Goal: Leave review/rating: Share an evaluation or opinion about a product, service, or content

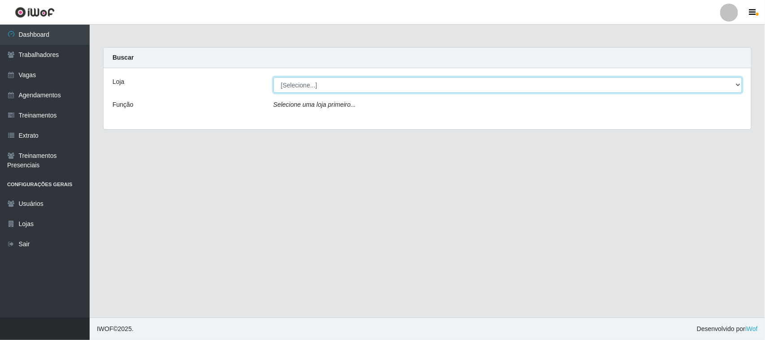
click at [334, 88] on select "[Selecione...] Nordestão - [GEOGRAPHIC_DATA]" at bounding box center [508, 85] width 469 height 16
select select "420"
click at [274, 77] on select "[Selecione...] Nordestão - [GEOGRAPHIC_DATA]" at bounding box center [508, 85] width 469 height 16
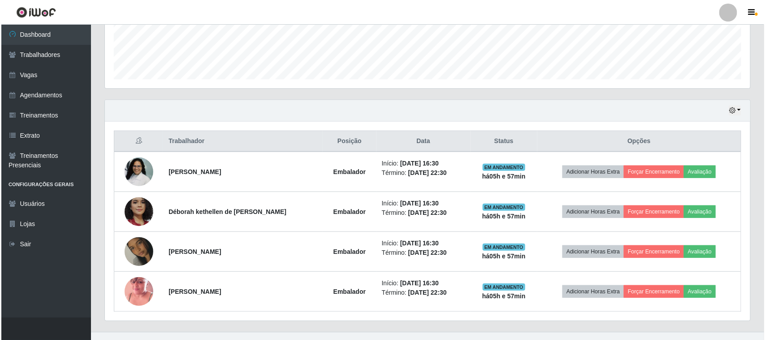
scroll to position [257, 0]
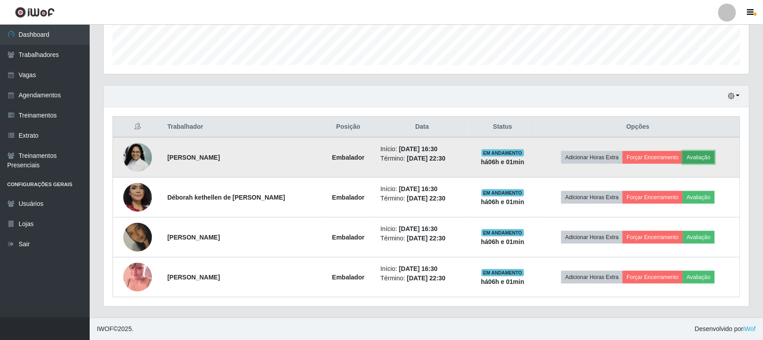
click at [703, 157] on button "Avaliação" at bounding box center [699, 157] width 32 height 13
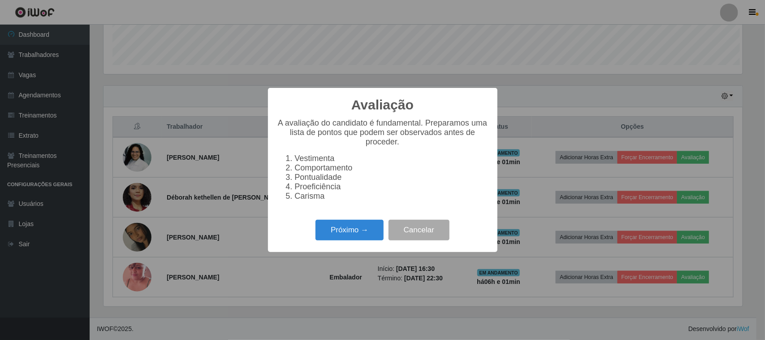
scroll to position [187, 639]
click at [358, 233] on button "Próximo →" at bounding box center [350, 230] width 68 height 21
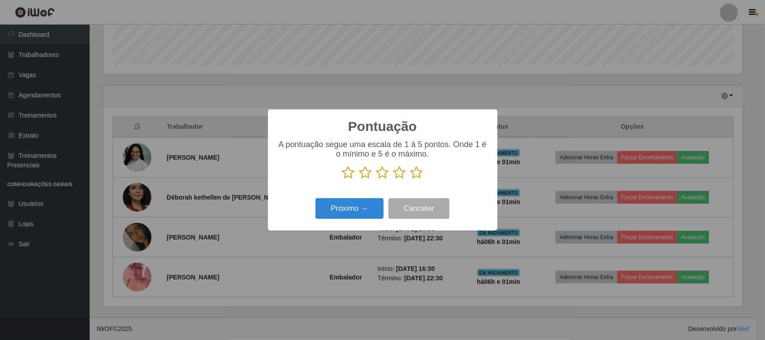
click at [421, 174] on icon at bounding box center [417, 172] width 13 height 13
click at [411, 179] on input "radio" at bounding box center [411, 179] width 0 height 0
click at [356, 211] on button "Próximo →" at bounding box center [350, 208] width 68 height 21
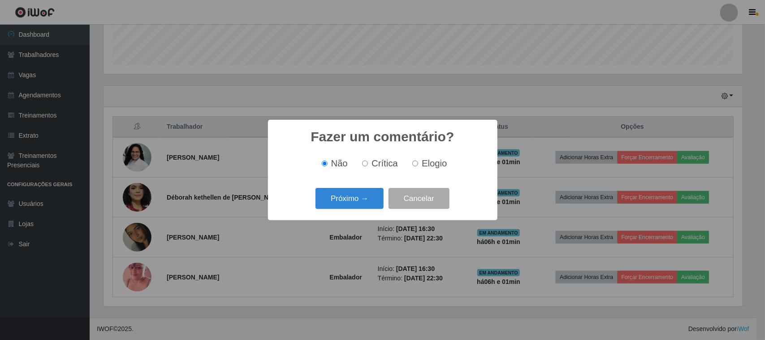
click at [424, 168] on span "Elogio" at bounding box center [434, 163] width 25 height 10
click at [418, 166] on input "Elogio" at bounding box center [416, 164] width 6 height 6
radio input "true"
click at [369, 195] on button "Próximo →" at bounding box center [350, 198] width 68 height 21
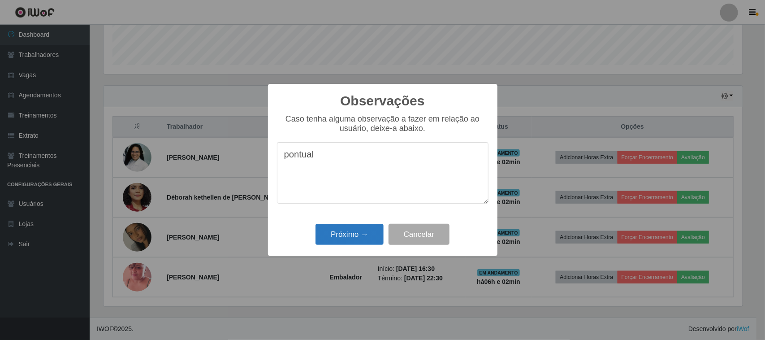
type textarea "pontual"
click at [347, 243] on button "Próximo →" at bounding box center [350, 234] width 68 height 21
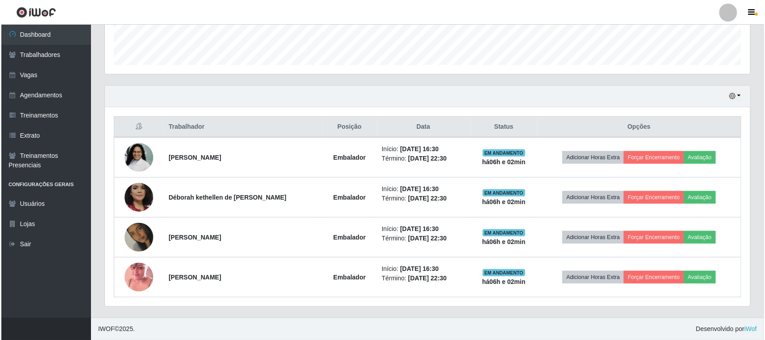
scroll to position [187, 646]
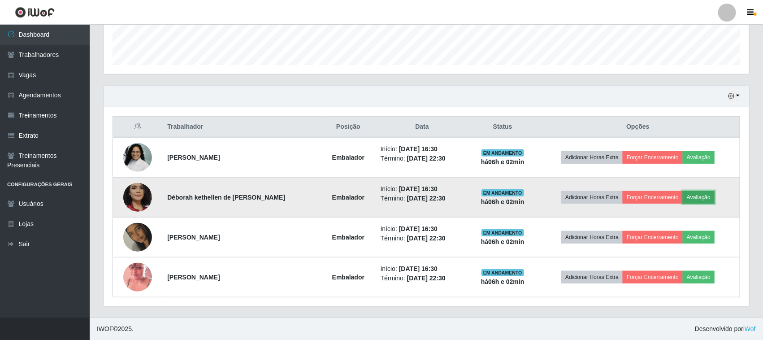
click at [700, 196] on button "Avaliação" at bounding box center [699, 197] width 32 height 13
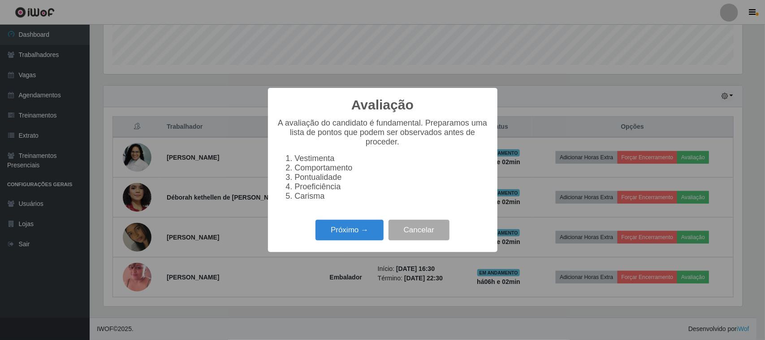
scroll to position [187, 639]
click at [377, 234] on button "Próximo →" at bounding box center [350, 230] width 68 height 21
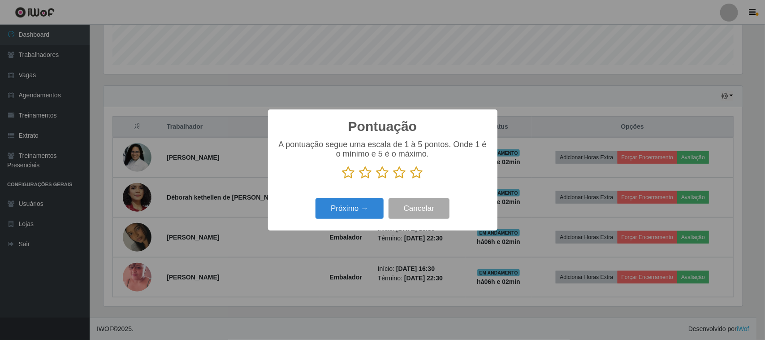
drag, startPoint x: 413, startPoint y: 175, endPoint x: 400, endPoint y: 182, distance: 14.8
click at [414, 175] on icon at bounding box center [417, 172] width 13 height 13
click at [411, 179] on input "radio" at bounding box center [411, 179] width 0 height 0
click at [360, 207] on button "Próximo →" at bounding box center [350, 208] width 68 height 21
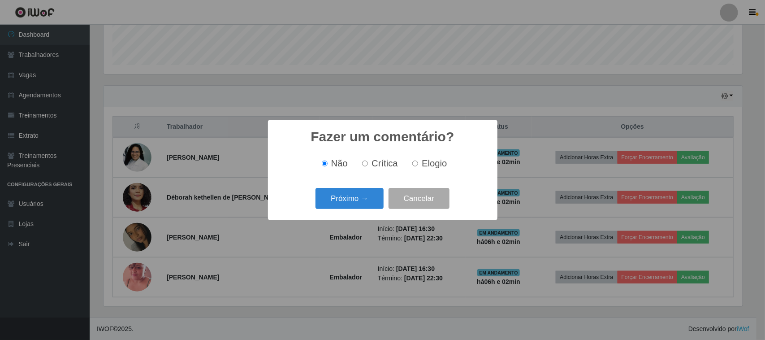
drag, startPoint x: 428, startPoint y: 164, endPoint x: 384, endPoint y: 185, distance: 48.9
click at [427, 164] on span "Elogio" at bounding box center [434, 163] width 25 height 10
click at [413, 166] on input "Elogio" at bounding box center [416, 164] width 6 height 6
radio input "true"
click at [370, 191] on button "Próximo →" at bounding box center [350, 198] width 68 height 21
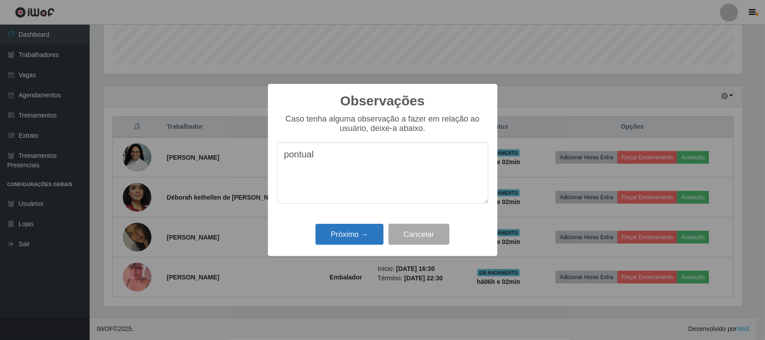
type textarea "pontual"
click at [355, 245] on button "Próximo →" at bounding box center [350, 234] width 68 height 21
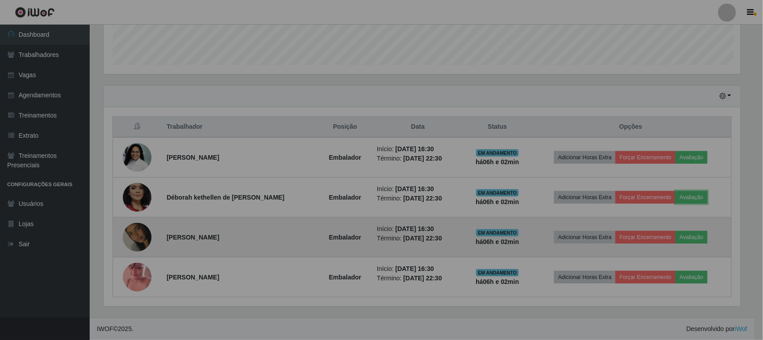
scroll to position [187, 646]
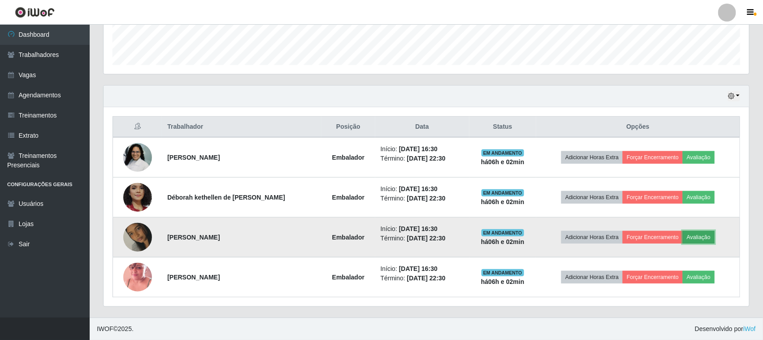
click at [696, 234] on button "Avaliação" at bounding box center [699, 237] width 32 height 13
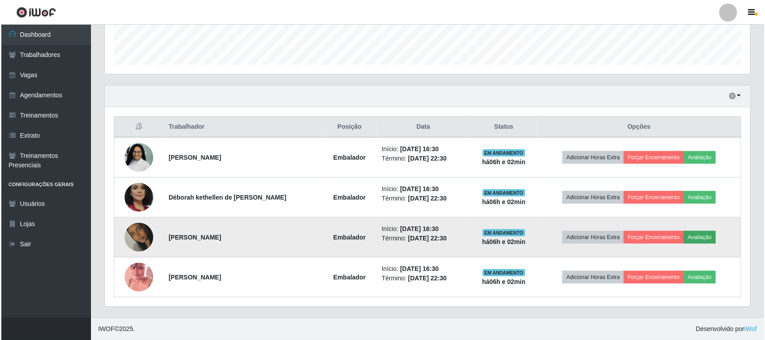
scroll to position [187, 639]
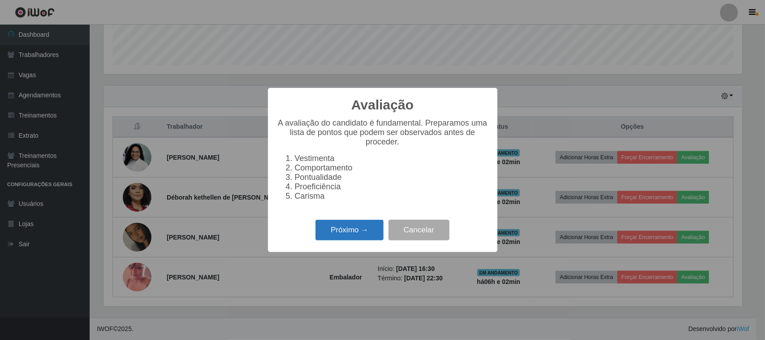
click at [358, 230] on button "Próximo →" at bounding box center [350, 230] width 68 height 21
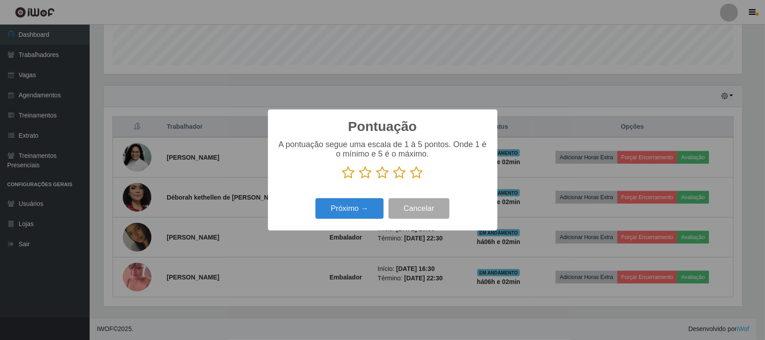
click at [417, 179] on icon at bounding box center [417, 172] width 13 height 13
click at [411, 179] on input "radio" at bounding box center [411, 179] width 0 height 0
click at [348, 211] on button "Próximo →" at bounding box center [350, 208] width 68 height 21
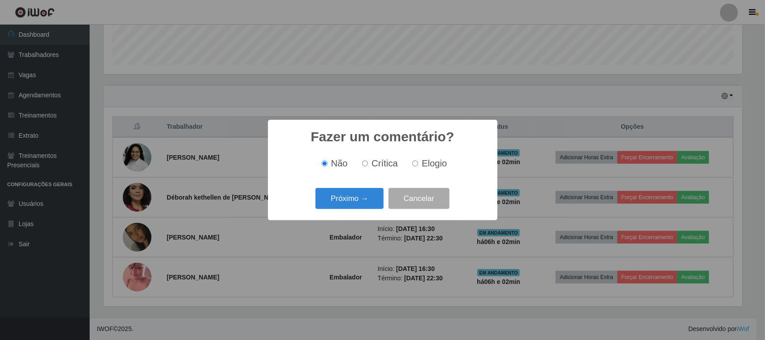
drag, startPoint x: 414, startPoint y: 164, endPoint x: 394, endPoint y: 172, distance: 21.7
click at [414, 164] on input "Elogio" at bounding box center [416, 164] width 6 height 6
radio input "true"
click at [344, 200] on button "Próximo →" at bounding box center [350, 198] width 68 height 21
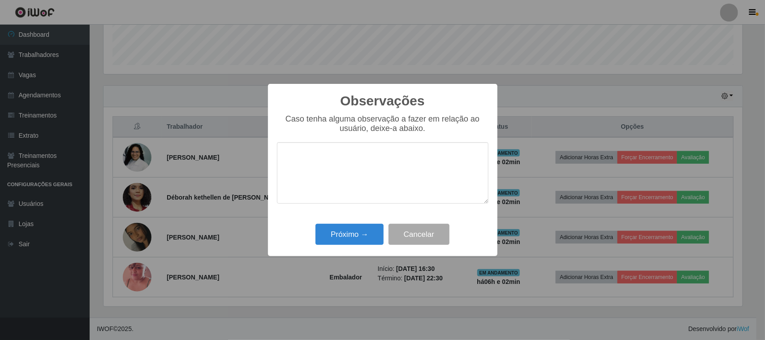
click at [396, 166] on textarea at bounding box center [383, 172] width 212 height 61
type textarea "pontual"
click at [368, 237] on button "Próximo →" at bounding box center [350, 234] width 68 height 21
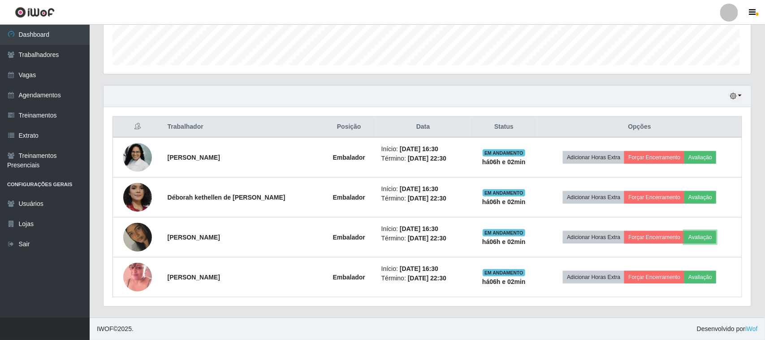
scroll to position [187, 646]
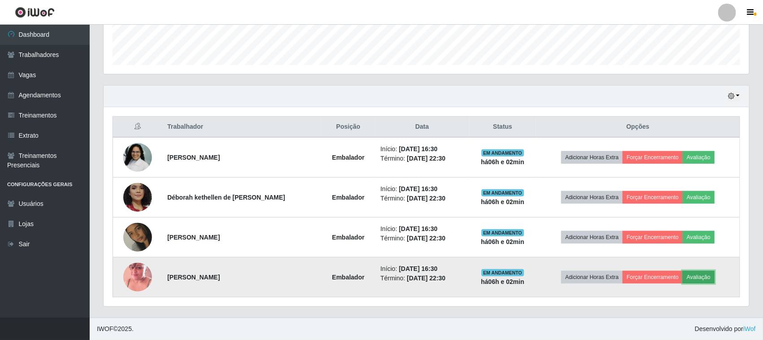
click at [701, 274] on button "Avaliação" at bounding box center [699, 277] width 32 height 13
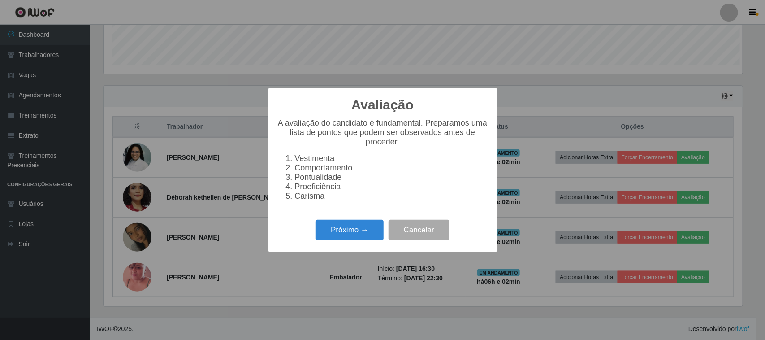
scroll to position [187, 639]
click at [361, 237] on button "Próximo →" at bounding box center [350, 230] width 68 height 21
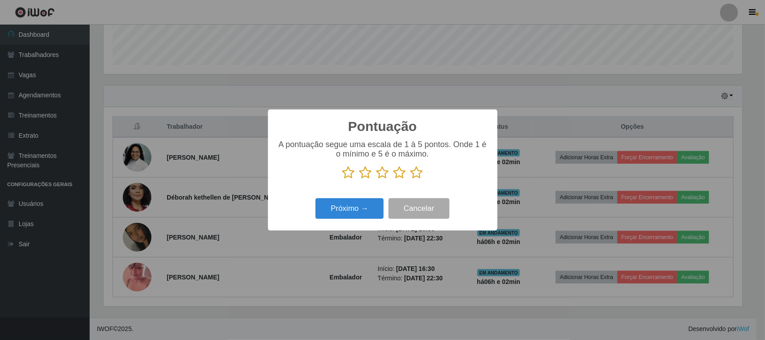
click at [423, 173] on p at bounding box center [383, 172] width 212 height 13
click at [418, 176] on icon at bounding box center [417, 172] width 13 height 13
click at [411, 179] on input "radio" at bounding box center [411, 179] width 0 height 0
click at [369, 201] on button "Próximo →" at bounding box center [350, 208] width 68 height 21
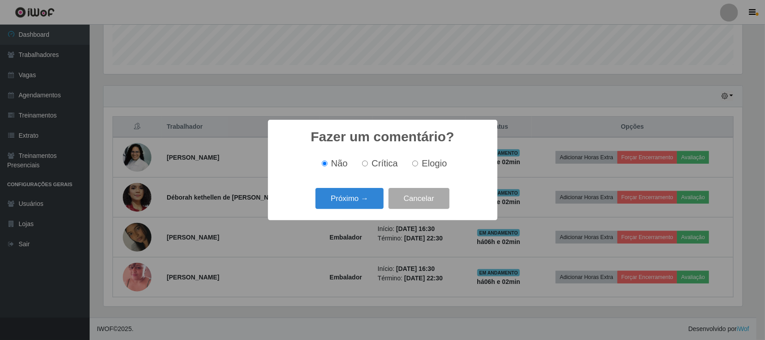
click at [425, 160] on span "Elogio" at bounding box center [434, 163] width 25 height 10
click at [418, 161] on input "Elogio" at bounding box center [416, 164] width 6 height 6
radio input "true"
click at [344, 198] on button "Próximo →" at bounding box center [350, 198] width 68 height 21
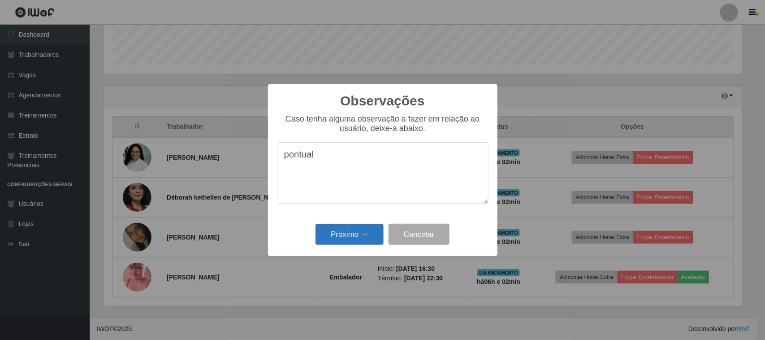
type textarea "pontual"
click at [357, 230] on button "Próximo →" at bounding box center [350, 234] width 68 height 21
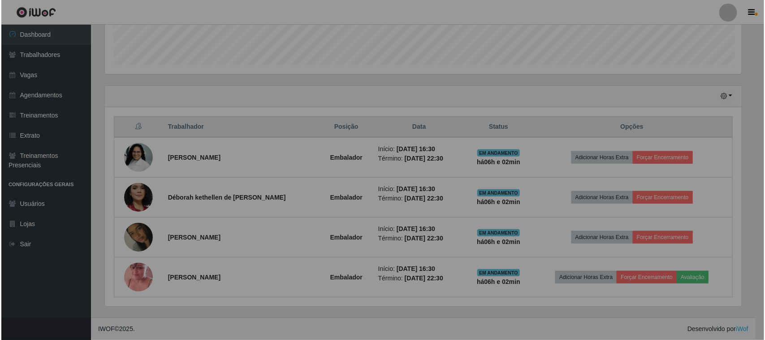
scroll to position [187, 646]
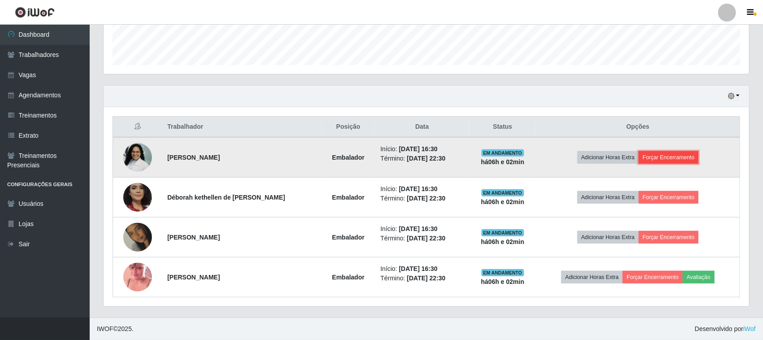
click at [677, 160] on button "Forçar Encerramento" at bounding box center [669, 157] width 60 height 13
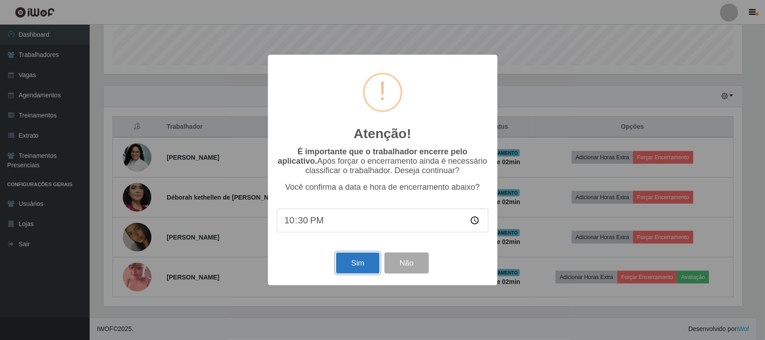
click at [352, 268] on button "Sim" at bounding box center [357, 262] width 43 height 21
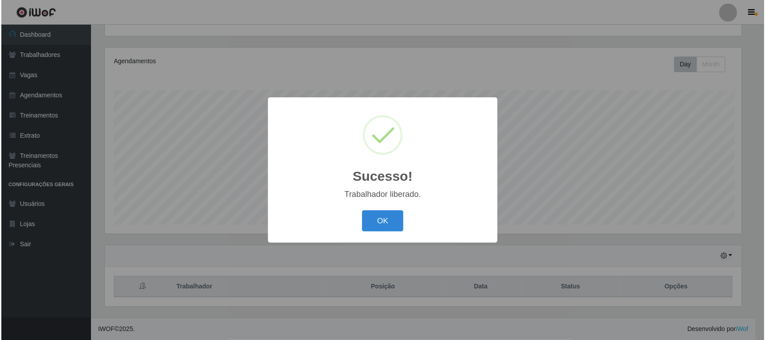
scroll to position [0, 0]
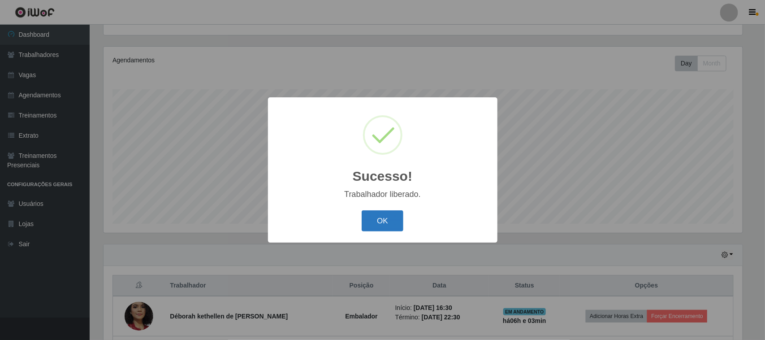
click at [380, 222] on button "OK" at bounding box center [383, 220] width 42 height 21
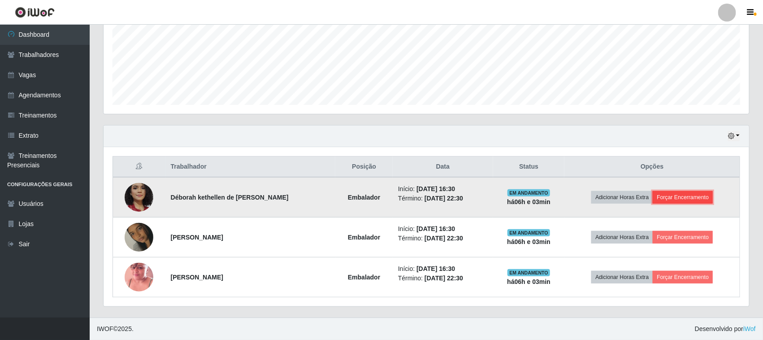
click at [704, 194] on button "Forçar Encerramento" at bounding box center [683, 197] width 60 height 13
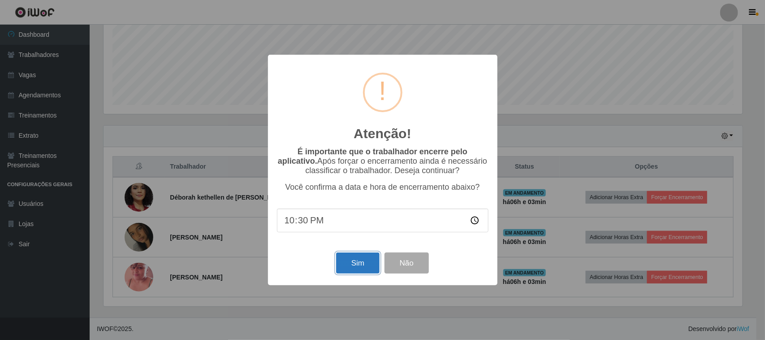
click at [358, 265] on button "Sim" at bounding box center [357, 262] width 43 height 21
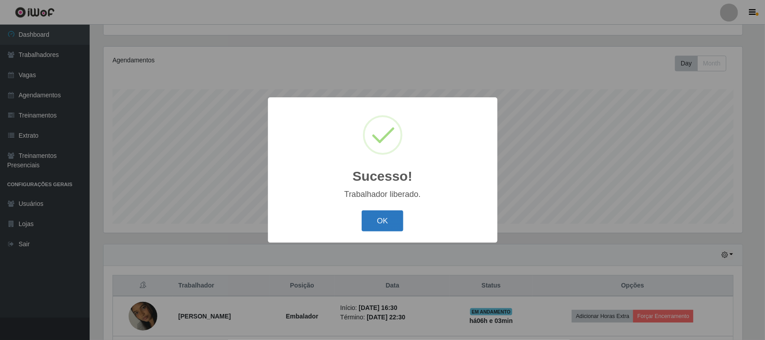
click at [388, 218] on button "OK" at bounding box center [383, 220] width 42 height 21
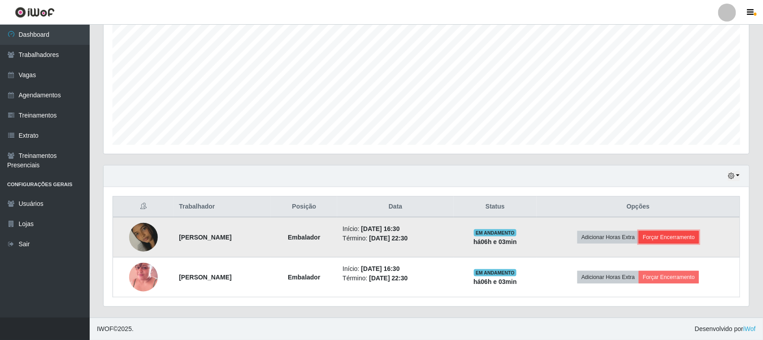
click at [672, 236] on button "Forçar Encerramento" at bounding box center [669, 237] width 60 height 13
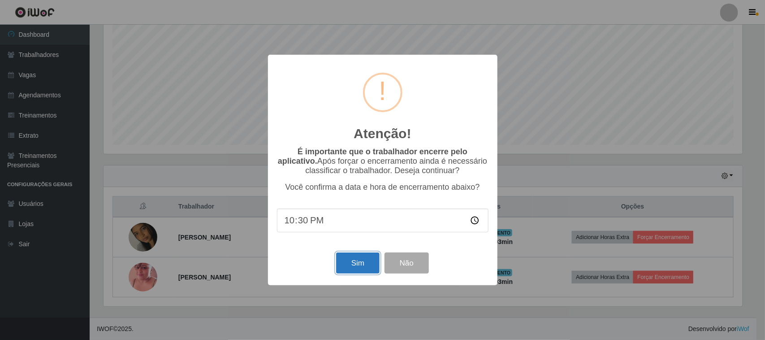
click at [345, 260] on button "Sim" at bounding box center [357, 262] width 43 height 21
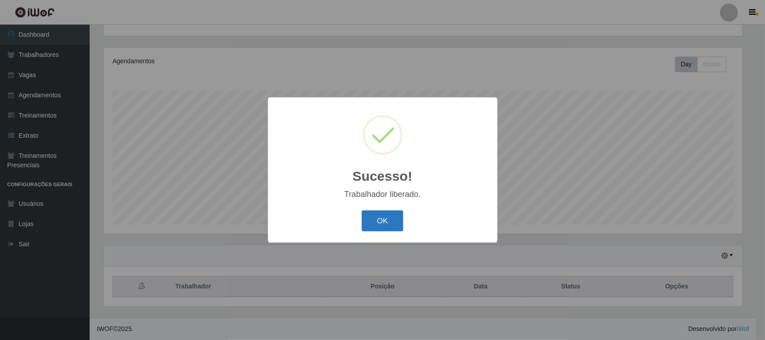
click at [377, 225] on button "OK" at bounding box center [383, 220] width 42 height 21
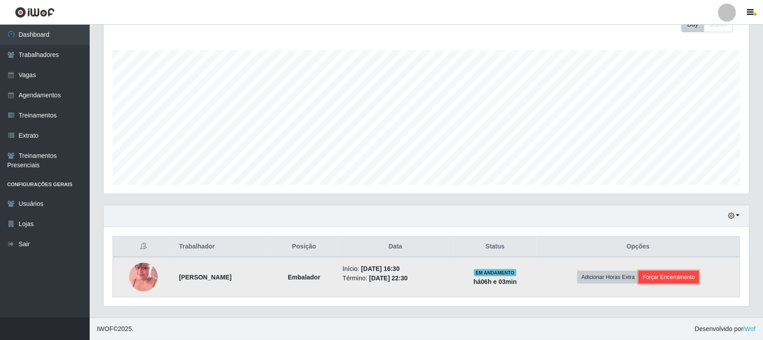
click at [687, 277] on button "Forçar Encerramento" at bounding box center [669, 277] width 60 height 13
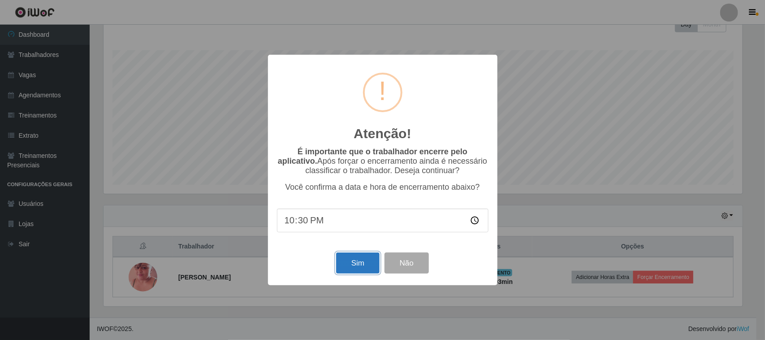
click at [357, 258] on button "Sim" at bounding box center [357, 262] width 43 height 21
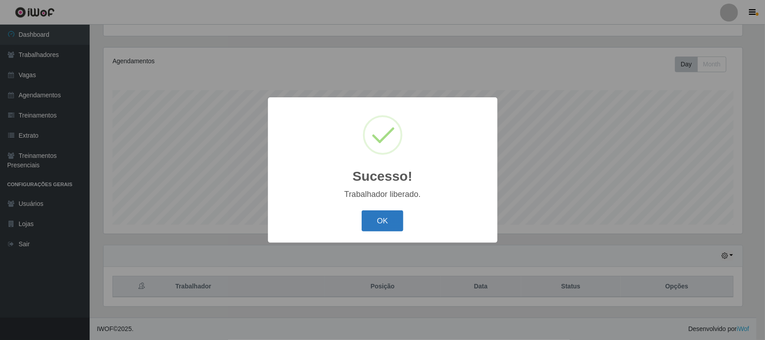
click at [392, 220] on button "OK" at bounding box center [383, 220] width 42 height 21
